Goal: Task Accomplishment & Management: Use online tool/utility

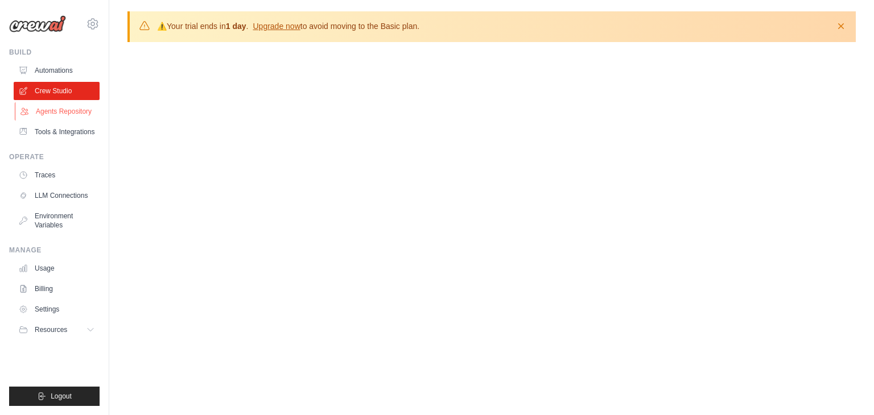
click at [48, 108] on link "Agents Repository" at bounding box center [58, 111] width 86 height 18
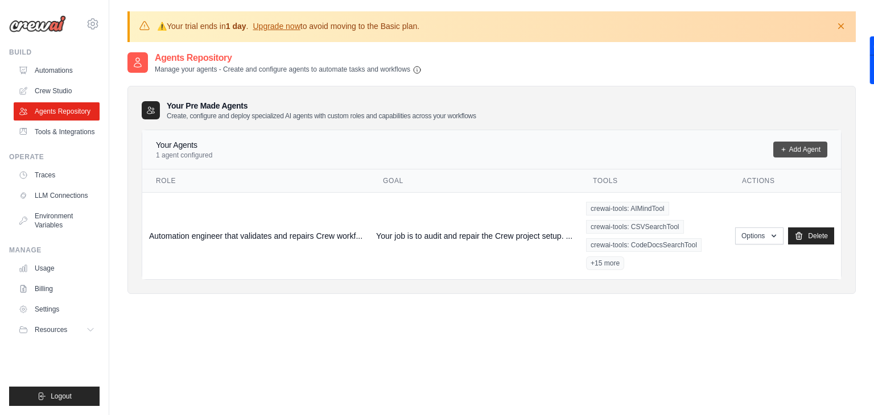
click at [814, 146] on link "Add Agent" at bounding box center [800, 150] width 54 height 16
click at [798, 147] on link "Add Agent" at bounding box center [800, 150] width 54 height 16
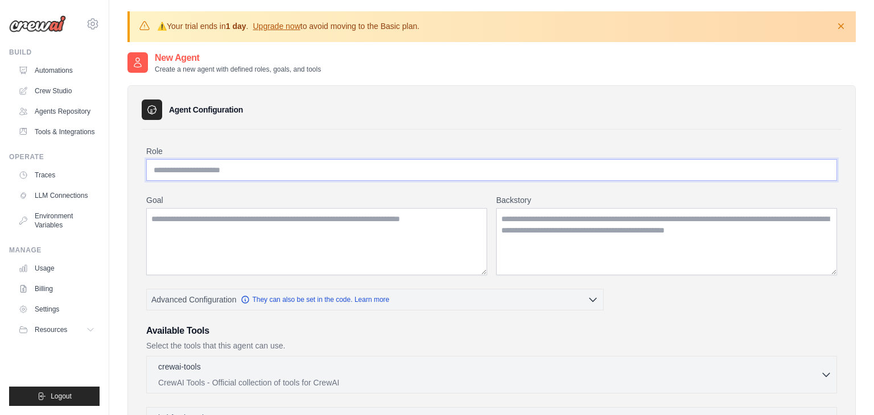
click at [296, 170] on input "Role" at bounding box center [491, 170] width 691 height 22
paste input "**********"
type input "**********"
click at [228, 233] on textarea "Goal" at bounding box center [316, 241] width 341 height 67
paste textarea "**********"
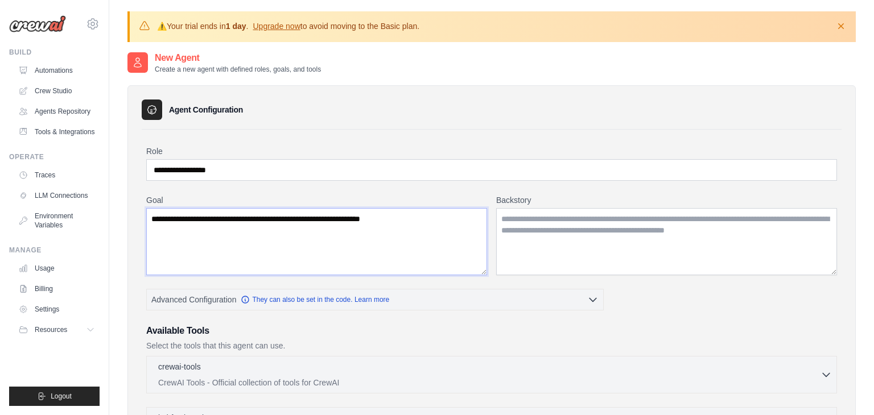
type textarea "**********"
click at [586, 230] on textarea "Backstory" at bounding box center [666, 241] width 341 height 67
click at [534, 224] on textarea "Backstory" at bounding box center [666, 241] width 341 height 67
paste textarea "**********"
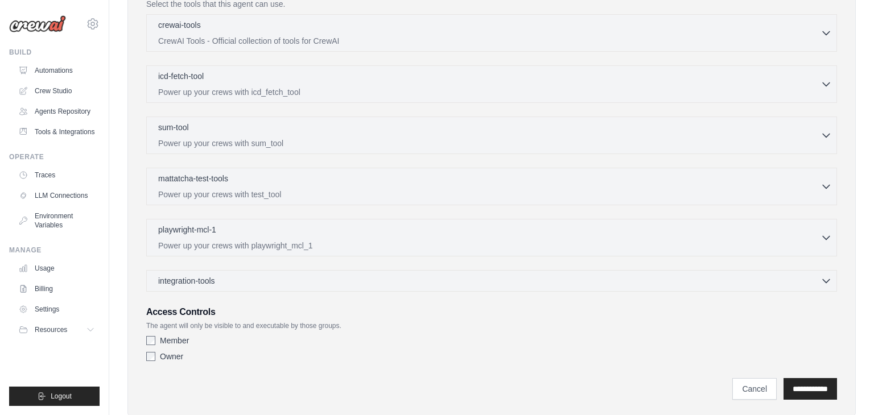
scroll to position [370, 0]
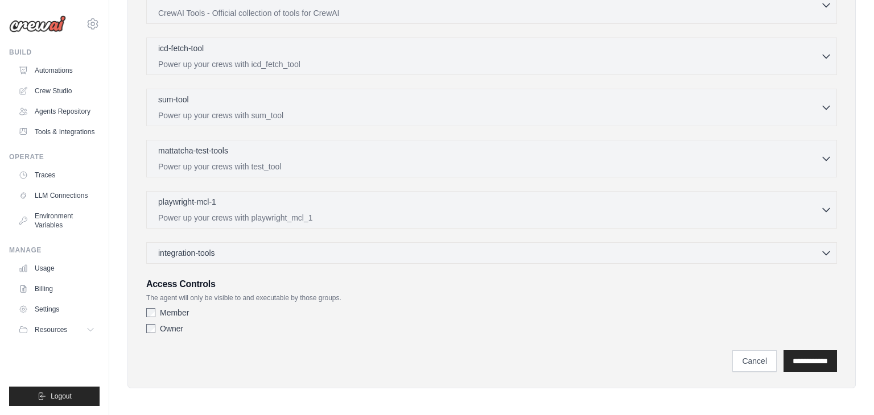
type textarea "**********"
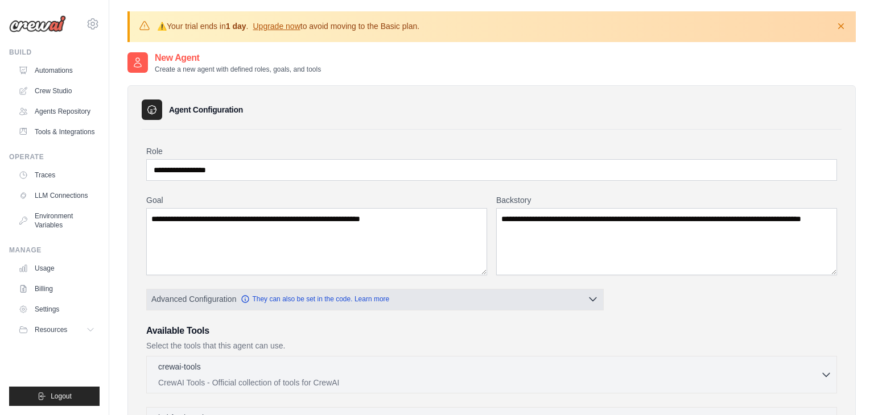
click at [586, 296] on button "Advanced Configuration They can also be set in the code. Learn more" at bounding box center [375, 299] width 456 height 20
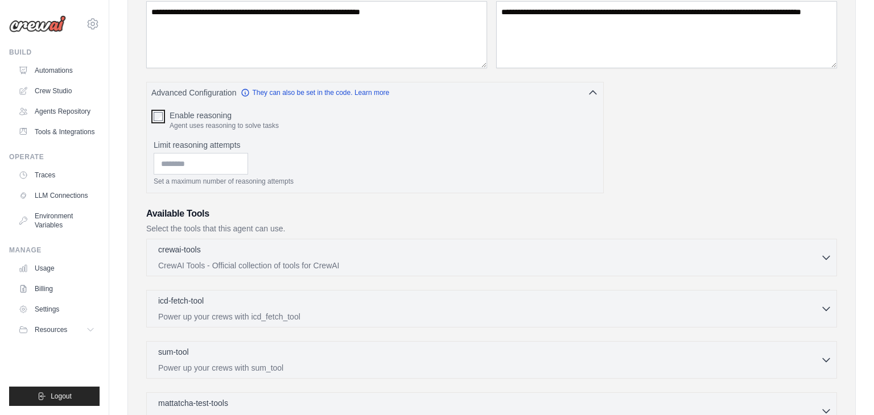
scroll to position [209, 0]
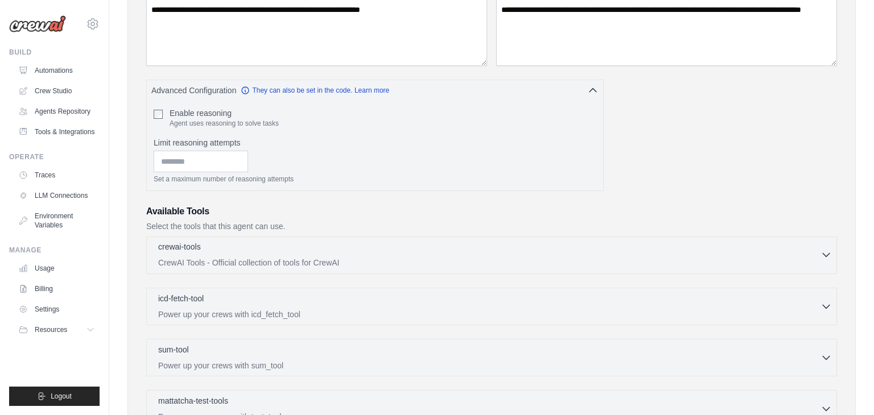
click at [321, 262] on p "CrewAI Tools - Official collection of tools for CrewAI" at bounding box center [489, 262] width 662 height 11
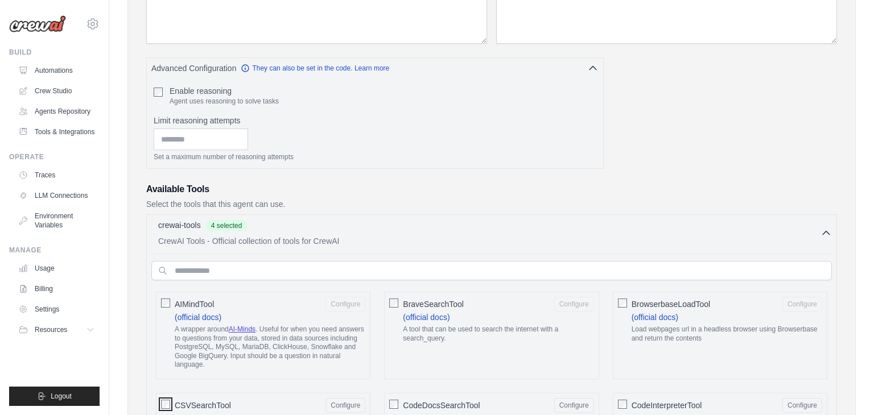
scroll to position [237, 0]
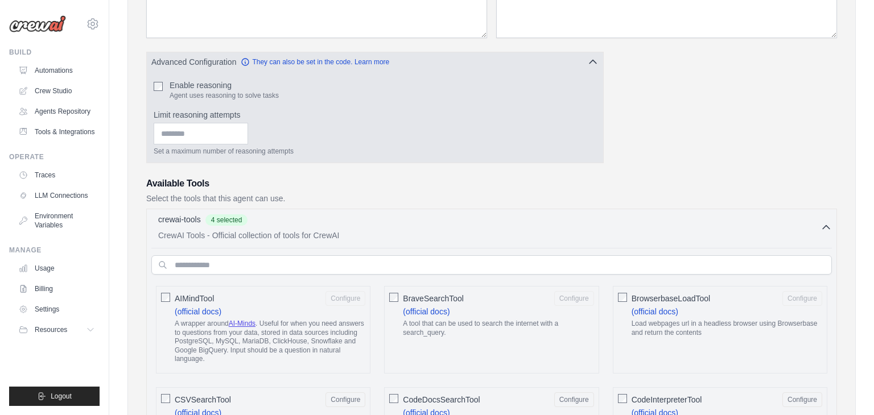
click at [595, 58] on icon "button" at bounding box center [592, 61] width 11 height 11
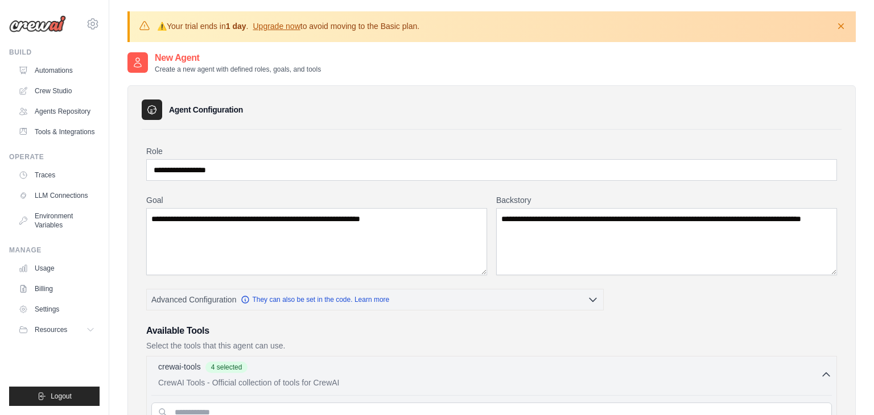
scroll to position [0, 0]
click at [839, 28] on icon "button" at bounding box center [840, 25] width 11 height 11
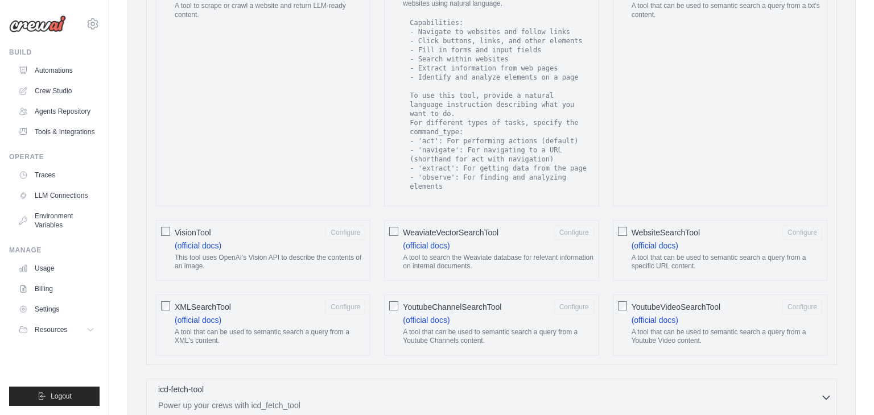
scroll to position [2155, 0]
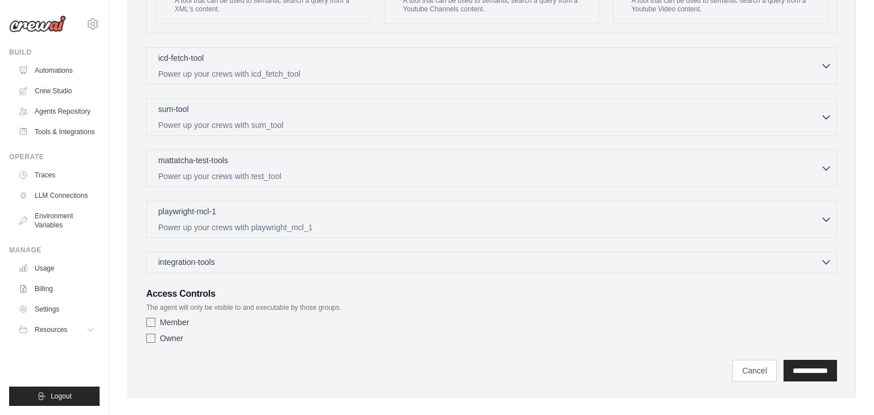
click at [468, 257] on div "integration-tools 0 selected" at bounding box center [495, 262] width 674 height 11
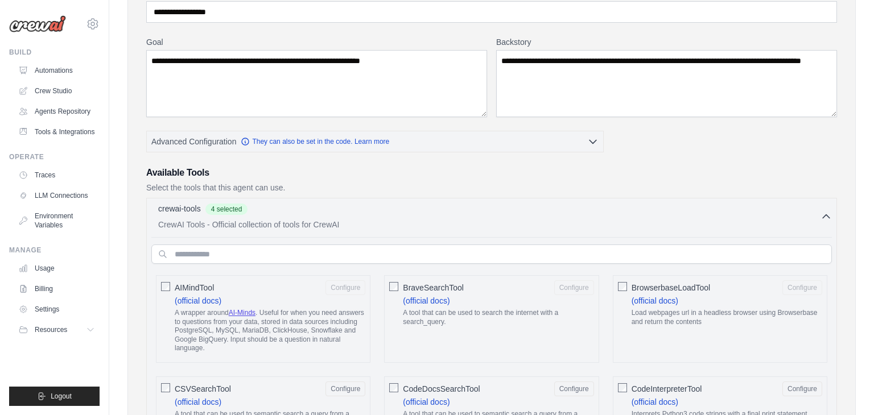
scroll to position [114, 0]
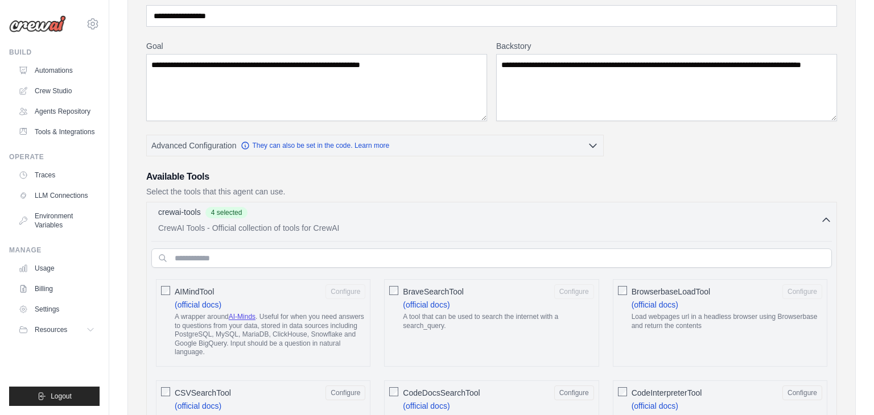
click at [779, 224] on p "CrewAI Tools - Official collection of tools for CrewAI" at bounding box center [489, 227] width 662 height 11
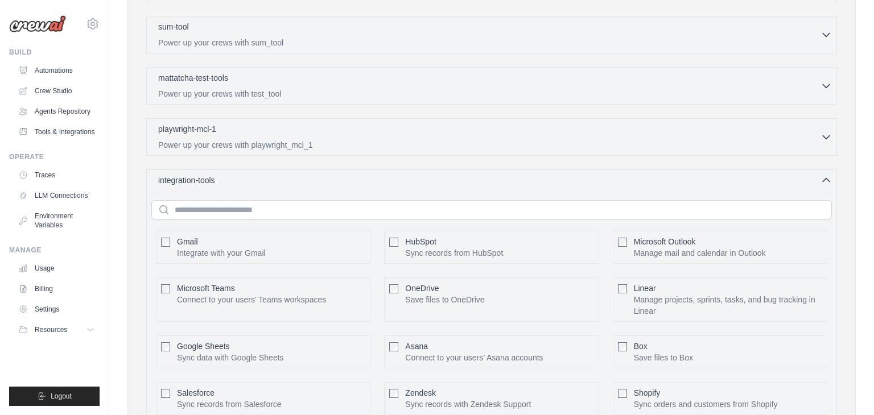
scroll to position [417, 0]
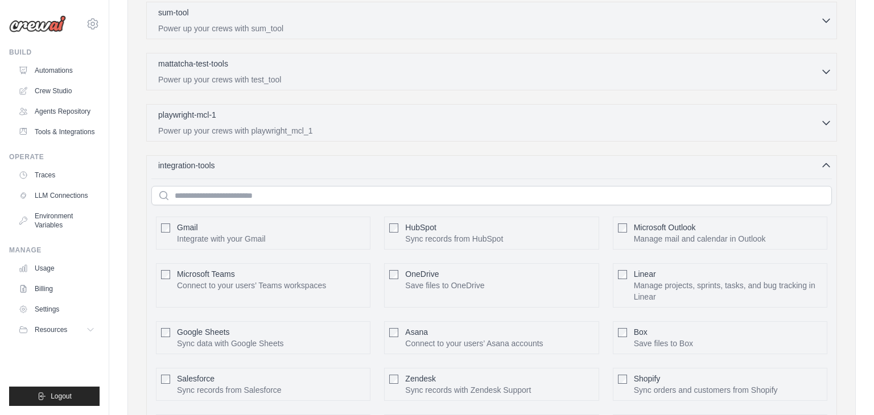
click at [209, 163] on span "integration-tools" at bounding box center [186, 165] width 57 height 11
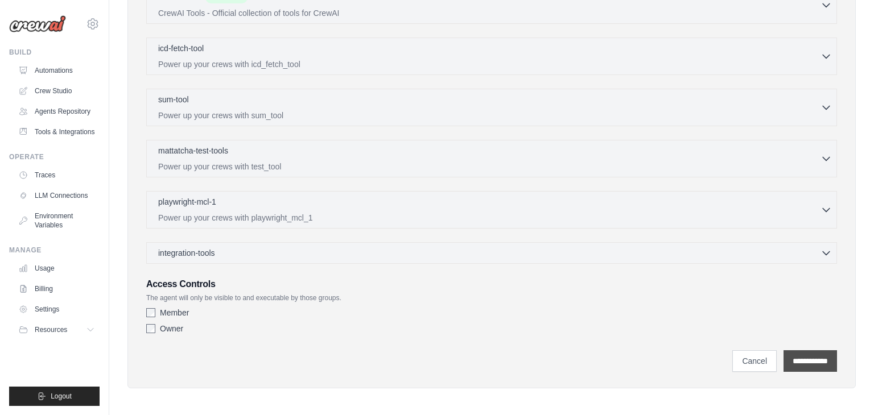
click at [789, 357] on input "**********" at bounding box center [809, 361] width 53 height 22
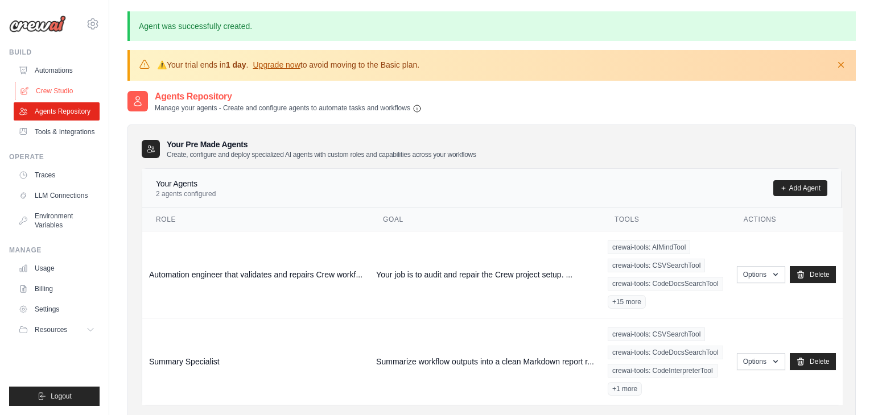
click at [53, 89] on link "Crew Studio" at bounding box center [58, 91] width 86 height 18
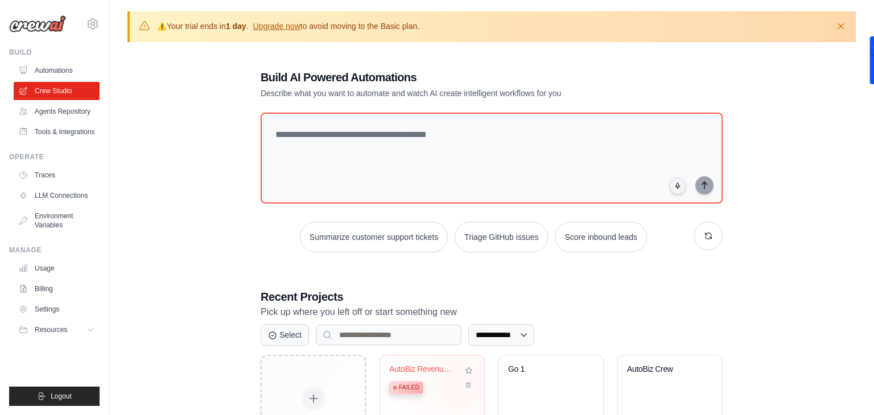
click at [459, 385] on div "AutoBiz Revenue Generator Failed" at bounding box center [432, 382] width 86 height 35
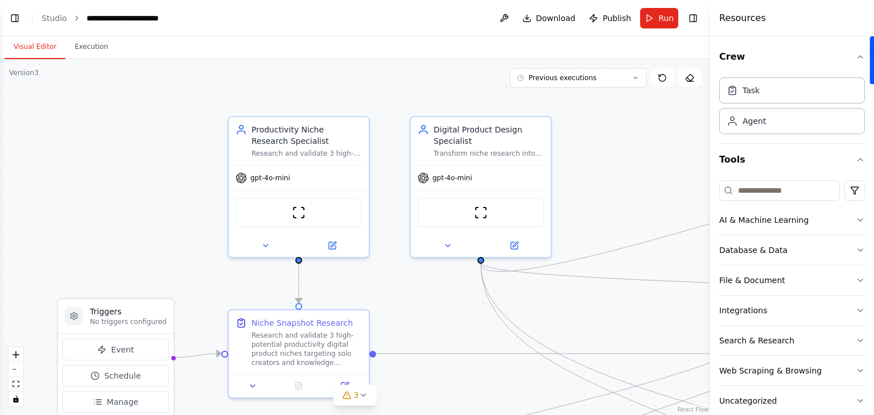
scroll to position [82, 0]
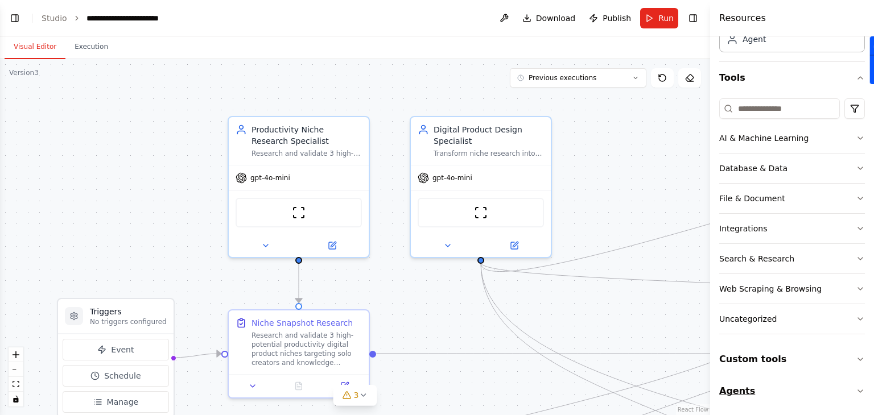
click at [748, 395] on button "Agents" at bounding box center [792, 392] width 146 height 32
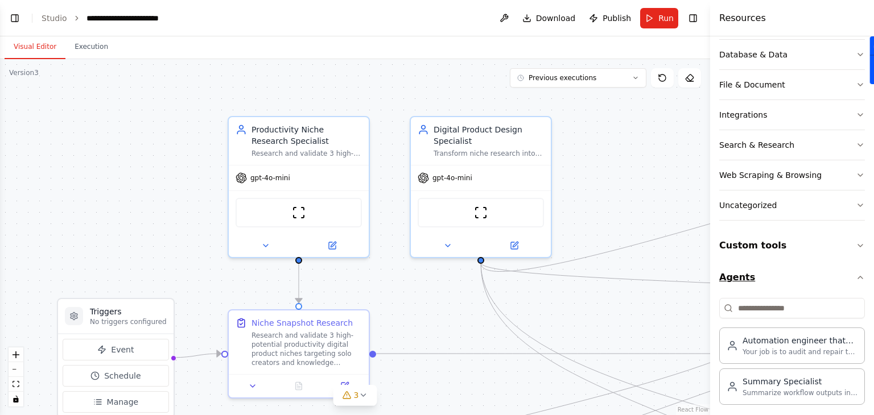
scroll to position [202, 0]
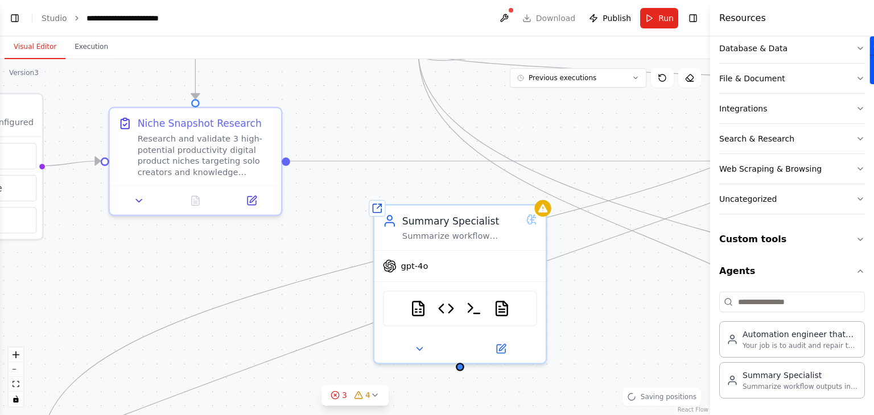
drag, startPoint x: 432, startPoint y: 292, endPoint x: 362, endPoint y: 107, distance: 198.4
click at [362, 107] on div ".deletable-edge-delete-btn { width: 20px; height: 20px; border: 0px solid #ffff…" at bounding box center [355, 237] width 710 height 356
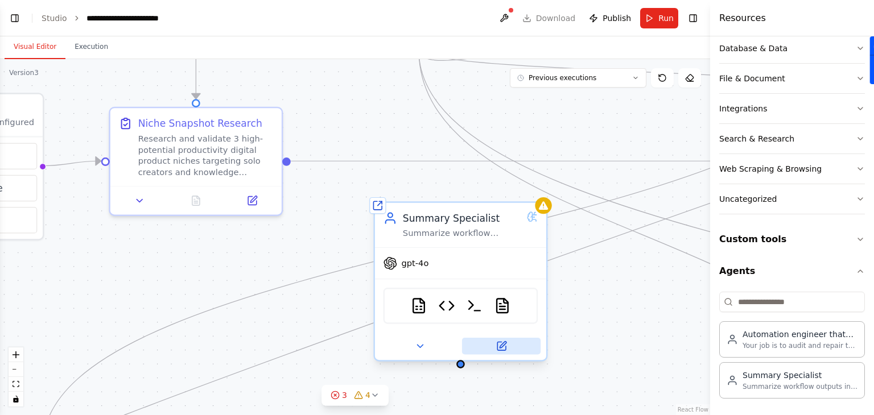
click at [498, 342] on icon at bounding box center [501, 346] width 9 height 9
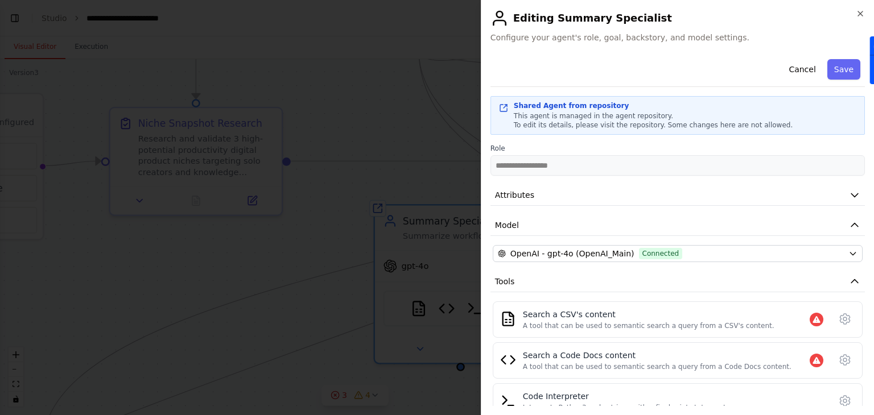
scroll to position [152, 0]
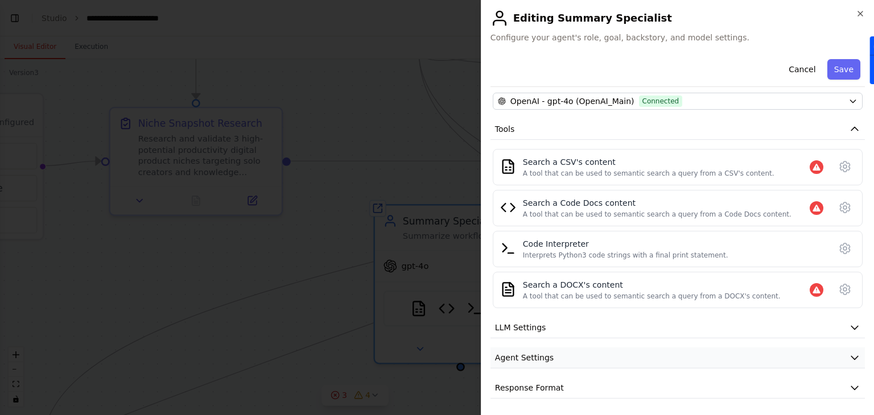
click at [579, 362] on button "Agent Settings" at bounding box center [677, 358] width 374 height 21
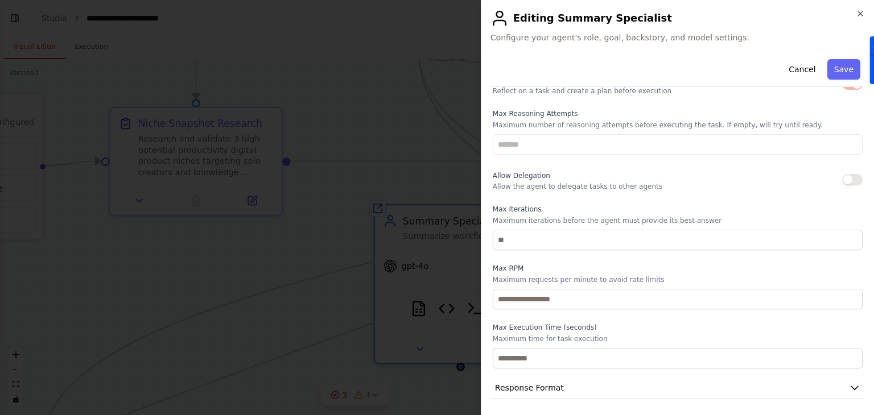
scroll to position [0, 0]
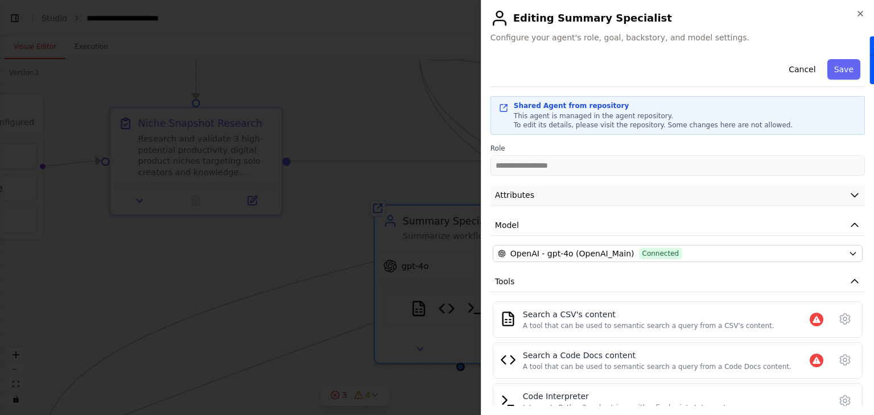
click at [612, 189] on button "Attributes" at bounding box center [677, 195] width 374 height 21
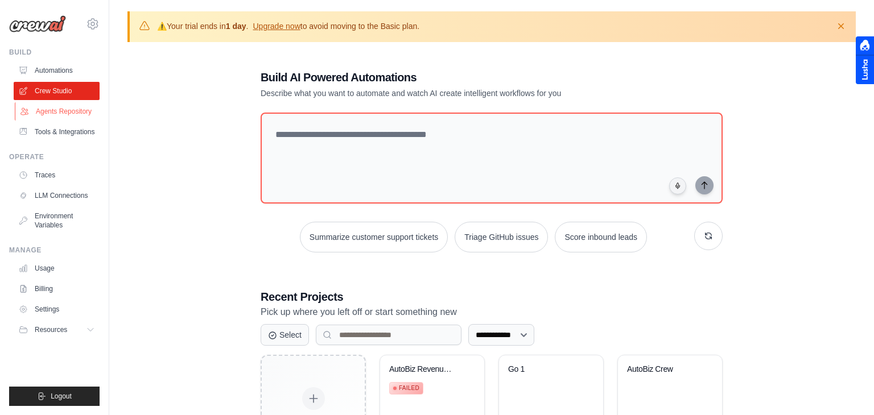
click at [82, 114] on link "Agents Repository" at bounding box center [58, 111] width 86 height 18
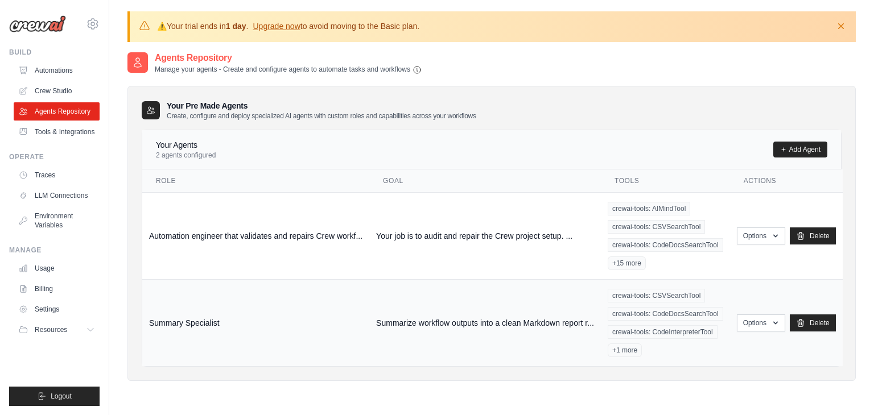
click at [480, 294] on td "Summarize workflow outputs into a clean Markdown report r..." at bounding box center [485, 322] width 232 height 87
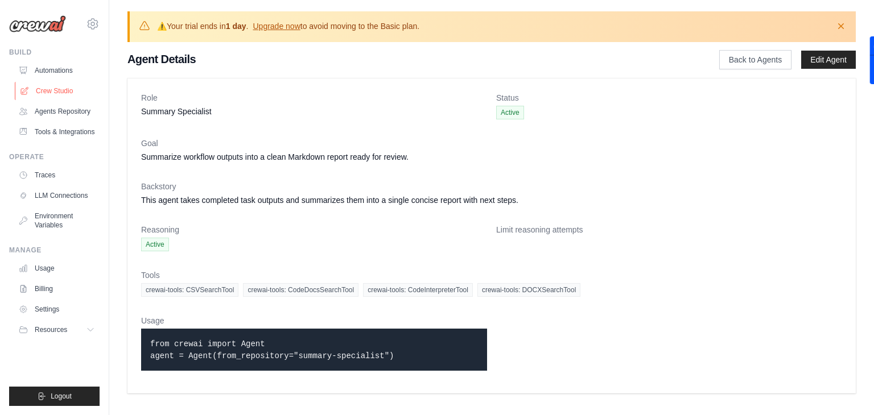
click at [44, 89] on link "Crew Studio" at bounding box center [58, 91] width 86 height 18
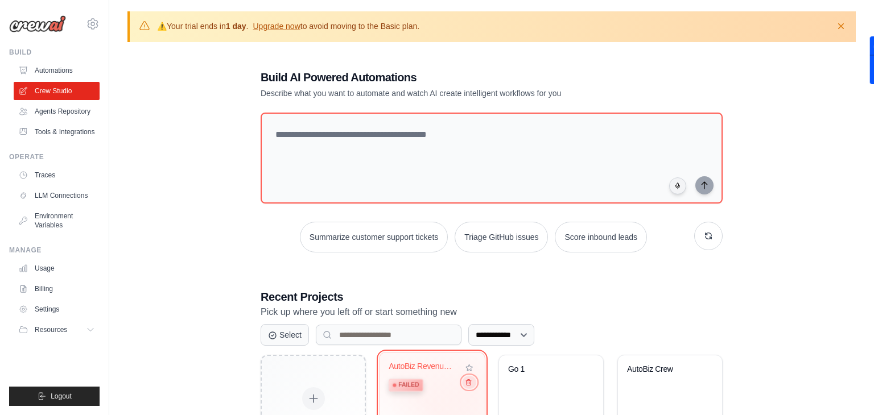
click at [472, 389] on div "AutoBiz Revenue Generator Failed" at bounding box center [432, 379] width 87 height 35
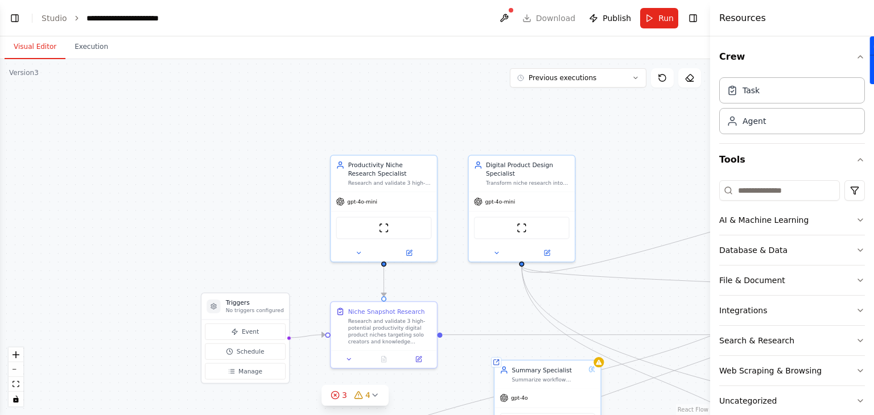
click at [564, 390] on div "gpt-4o" at bounding box center [547, 398] width 106 height 19
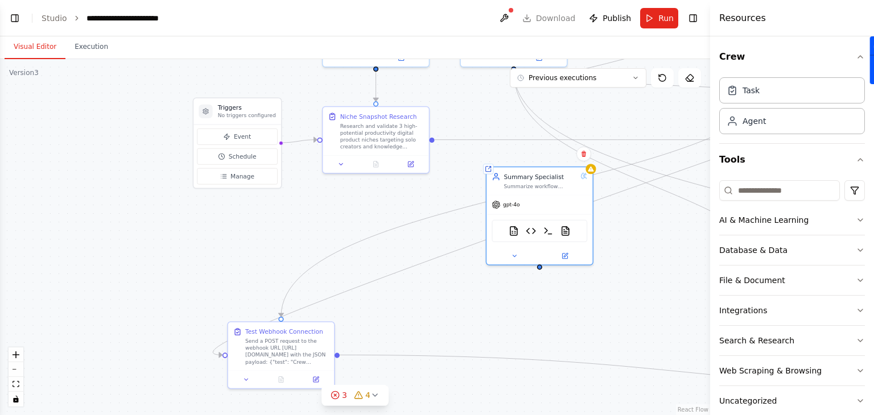
drag, startPoint x: 525, startPoint y: 351, endPoint x: 517, endPoint y: 156, distance: 195.3
click at [517, 156] on div ".deletable-edge-delete-btn { width: 20px; height: 20px; border: 0px solid #ffff…" at bounding box center [355, 237] width 710 height 356
click at [567, 257] on icon at bounding box center [565, 254] width 7 height 7
